Goal: Find specific page/section: Find specific page/section

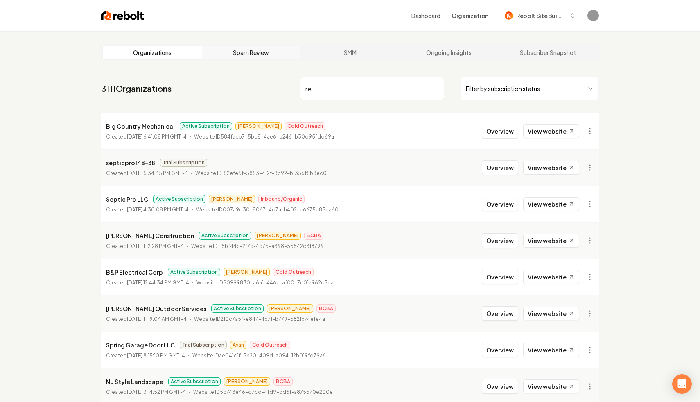
type input "r"
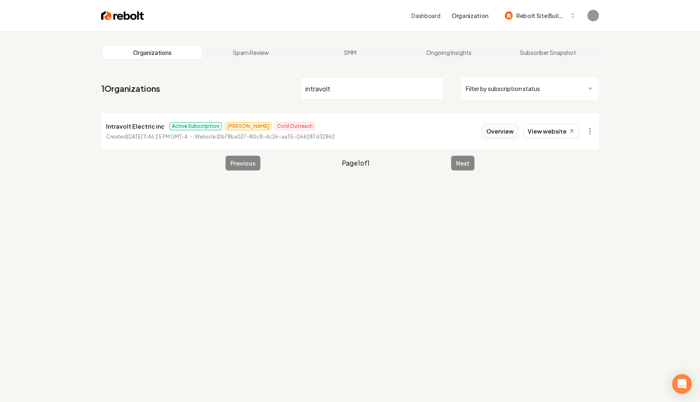
type input "intravolt"
click at [512, 131] on button "Overview" at bounding box center [500, 131] width 36 height 15
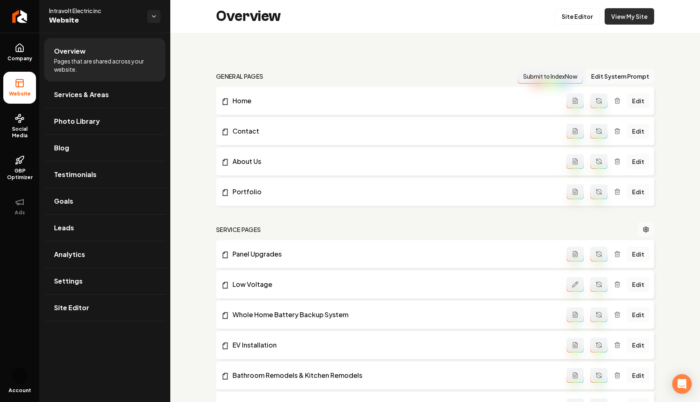
click at [622, 15] on link "View My Site" at bounding box center [630, 16] width 50 height 16
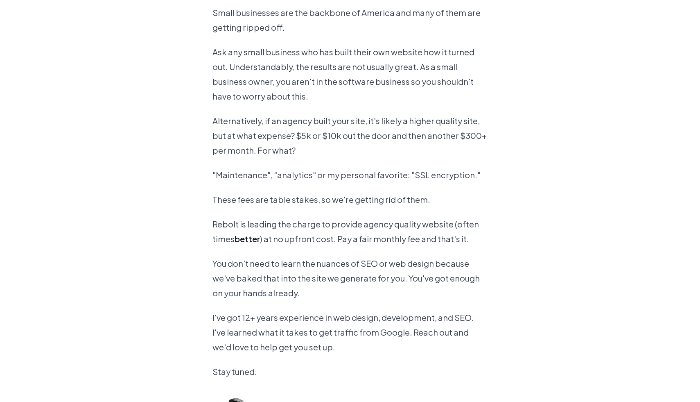
scroll to position [624, 0]
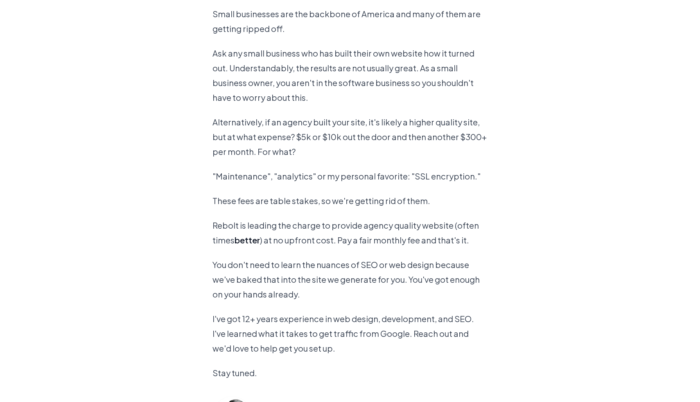
click at [455, 129] on p "Alternatively, if an agency built your site, it's likely a higher quality site,…" at bounding box center [350, 137] width 275 height 44
click at [394, 200] on p "These fees are table stakes, so we're getting rid of them." at bounding box center [350, 200] width 275 height 15
